Goal: Task Accomplishment & Management: Manage account settings

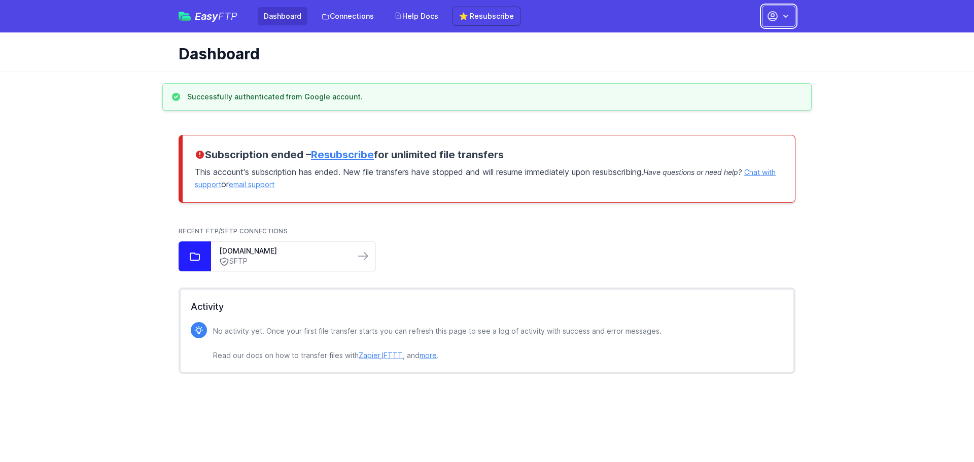
click at [784, 16] on icon "button" at bounding box center [785, 16] width 5 height 3
click at [731, 38] on link "Account Settings" at bounding box center [746, 42] width 97 height 18
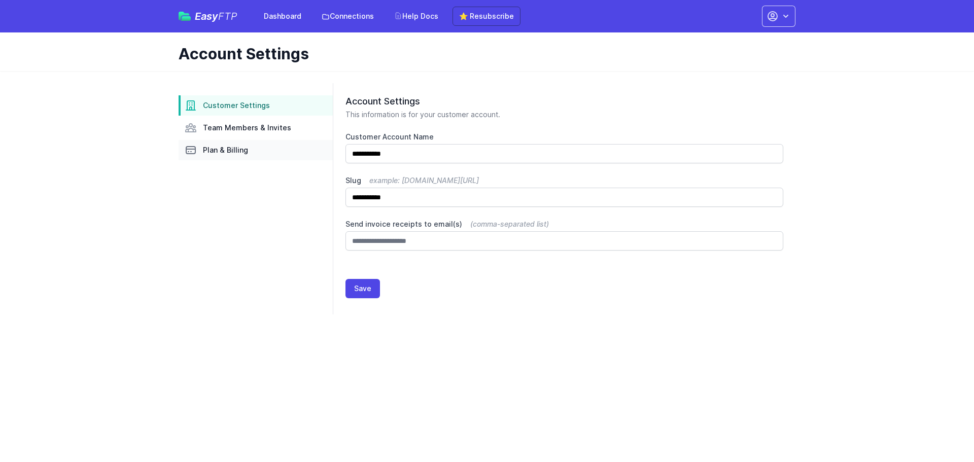
click at [221, 148] on span "Plan & Billing" at bounding box center [225, 150] width 45 height 10
